Goal: Task Accomplishment & Management: Manage account settings

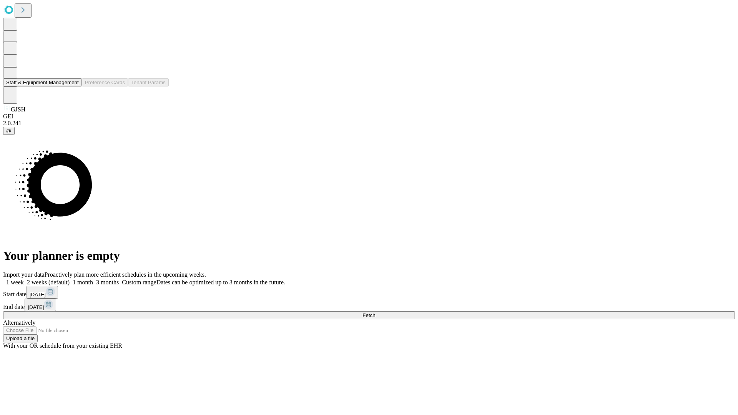
click at [73, 87] on button "Staff & Equipment Management" at bounding box center [42, 82] width 79 height 8
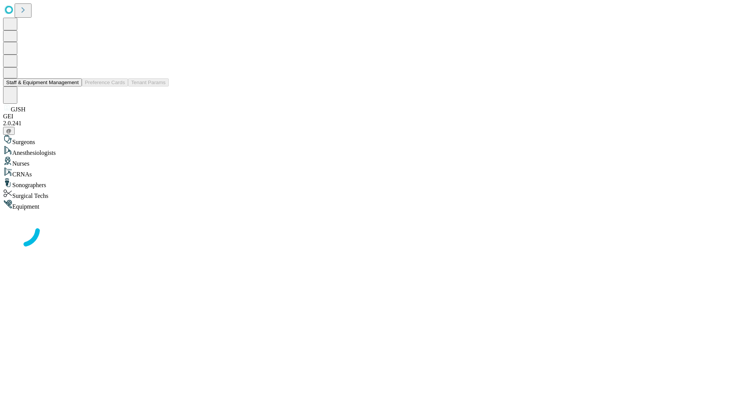
click at [73, 87] on button "Staff & Equipment Management" at bounding box center [42, 82] width 79 height 8
